Goal: Task Accomplishment & Management: Use online tool/utility

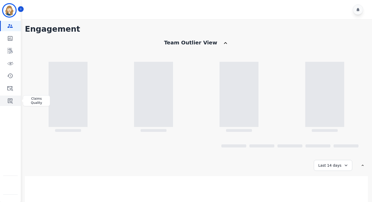
click at [10, 100] on icon "Sidebar" at bounding box center [10, 101] width 6 height 6
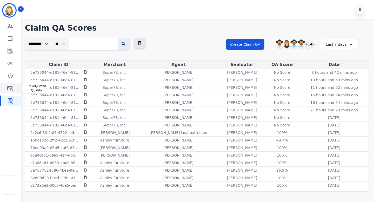
click at [10, 90] on icon "Sidebar" at bounding box center [10, 88] width 6 height 6
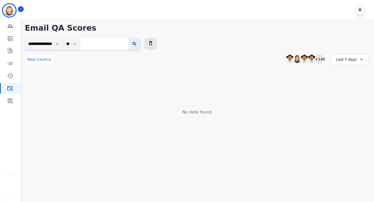
click at [320, 59] on div "+140" at bounding box center [319, 59] width 9 height 9
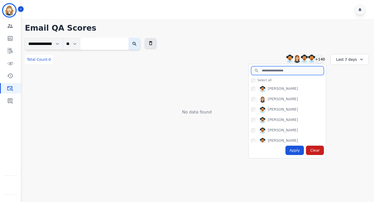
click at [270, 73] on input "search" at bounding box center [287, 70] width 73 height 9
type input "**"
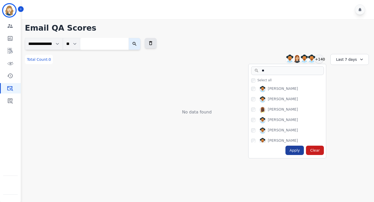
click at [292, 149] on div "Apply" at bounding box center [294, 150] width 19 height 9
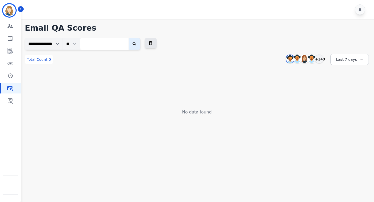
click at [346, 60] on div "Last 7 days" at bounding box center [349, 59] width 38 height 11
click at [345, 102] on li "Last 30 days" at bounding box center [353, 103] width 26 height 5
click at [342, 63] on div "Last 30 days" at bounding box center [349, 59] width 38 height 11
click at [353, 109] on li "Last 90 days" at bounding box center [353, 109] width 26 height 5
click at [320, 59] on div "+140" at bounding box center [319, 59] width 9 height 9
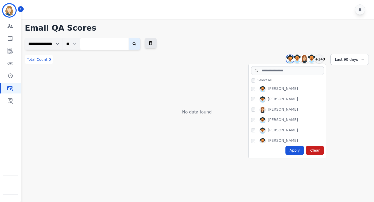
click at [258, 80] on span "Select all" at bounding box center [264, 80] width 14 height 4
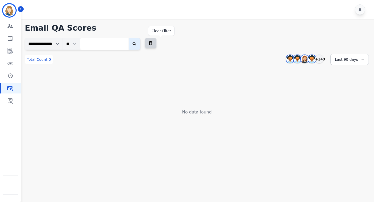
click at [153, 42] on icon at bounding box center [150, 43] width 5 height 5
click at [347, 55] on div "Last 7 days" at bounding box center [349, 59] width 38 height 11
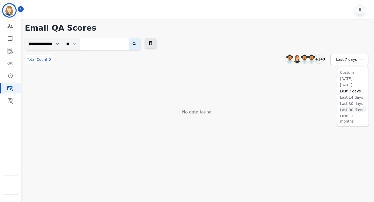
click at [347, 109] on li "Last 90 days" at bounding box center [353, 109] width 26 height 5
click at [128, 41] on input "search" at bounding box center [104, 44] width 48 height 12
paste input "**********"
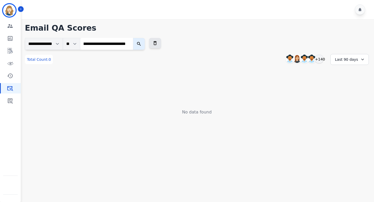
type input "**********"
click at [142, 45] on icon "submit" at bounding box center [138, 43] width 5 height 5
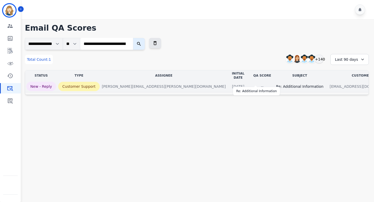
click at [276, 84] on div "Re: Additional Information" at bounding box center [300, 86] width 48 height 5
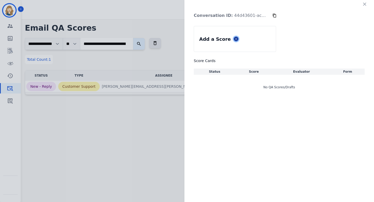
click at [235, 38] on icon at bounding box center [236, 39] width 3 height 3
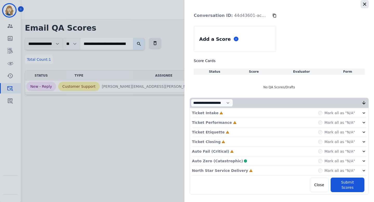
click at [367, 4] on button "button" at bounding box center [365, 4] width 8 height 8
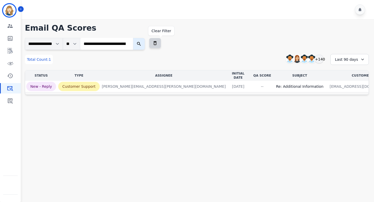
click at [161, 43] on button at bounding box center [155, 43] width 12 height 10
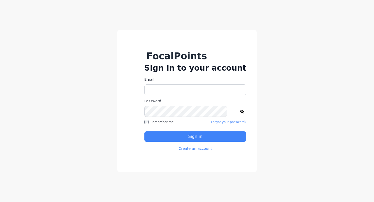
type input "**********"
